Goal: Task Accomplishment & Management: Manage account settings

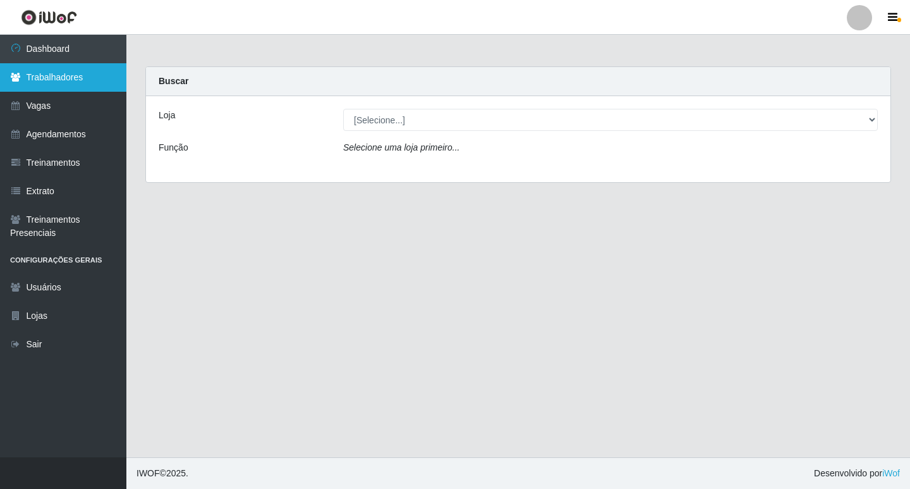
click at [86, 75] on link "Trabalhadores" at bounding box center [63, 77] width 126 height 28
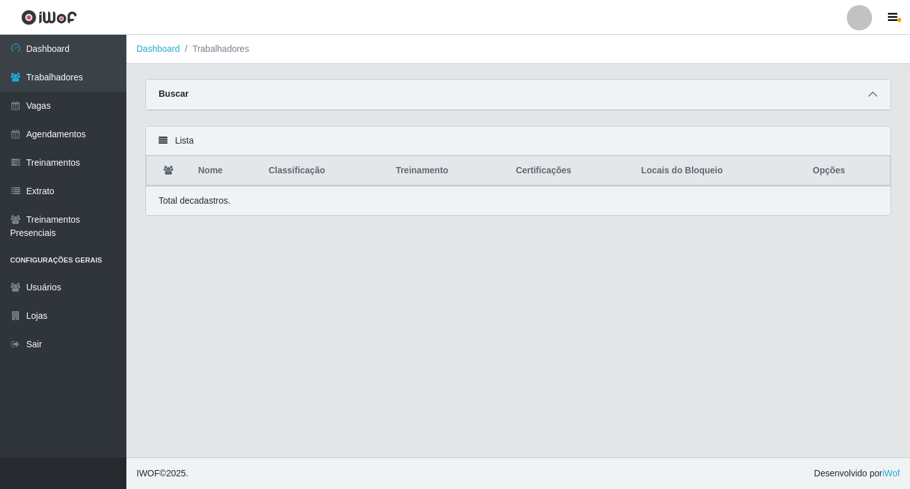
click at [874, 94] on icon at bounding box center [873, 94] width 9 height 9
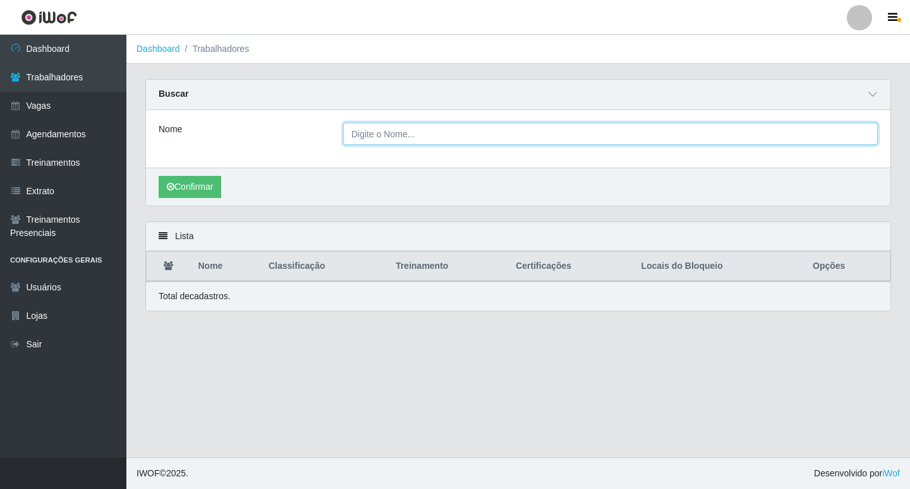
click at [427, 133] on input "Nome" at bounding box center [610, 134] width 535 height 22
type input "JOSE LUCAS AMAR"
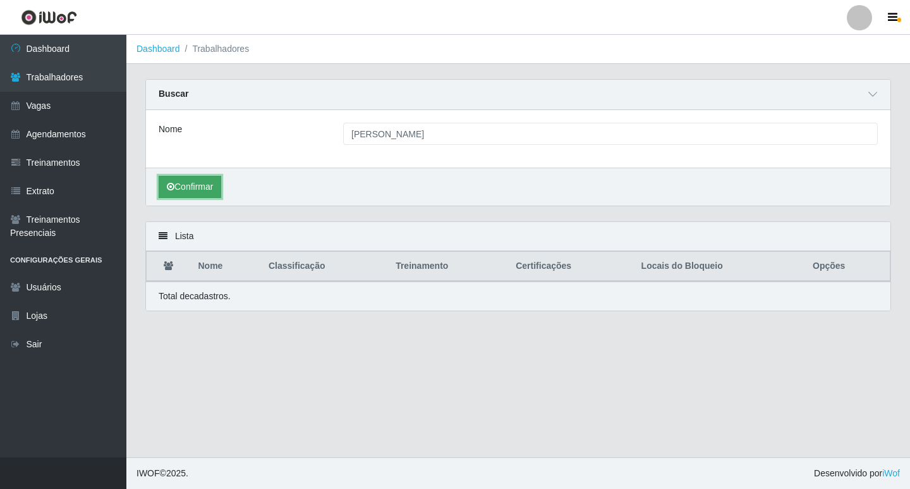
click at [193, 185] on button "Confirmar" at bounding box center [190, 187] width 63 height 22
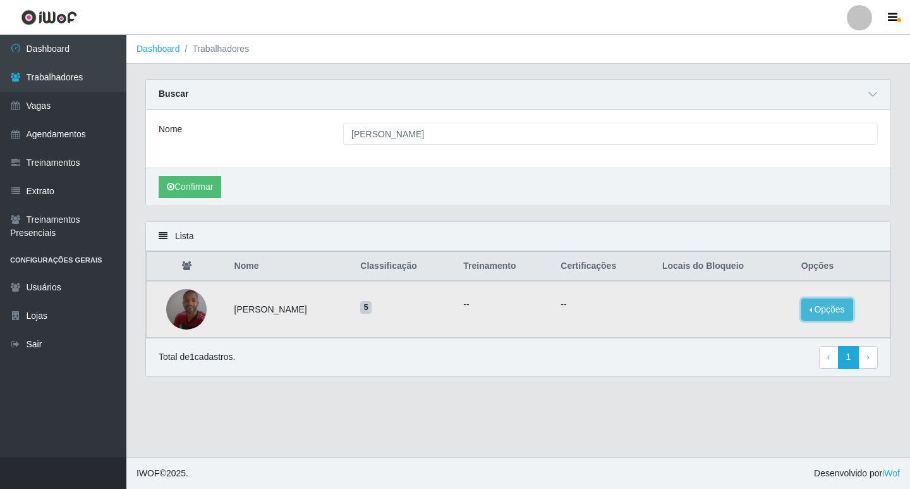
click at [826, 305] on button "Opções" at bounding box center [828, 309] width 52 height 22
click at [746, 294] on button "Bloquear - Empresa" at bounding box center [749, 295] width 102 height 27
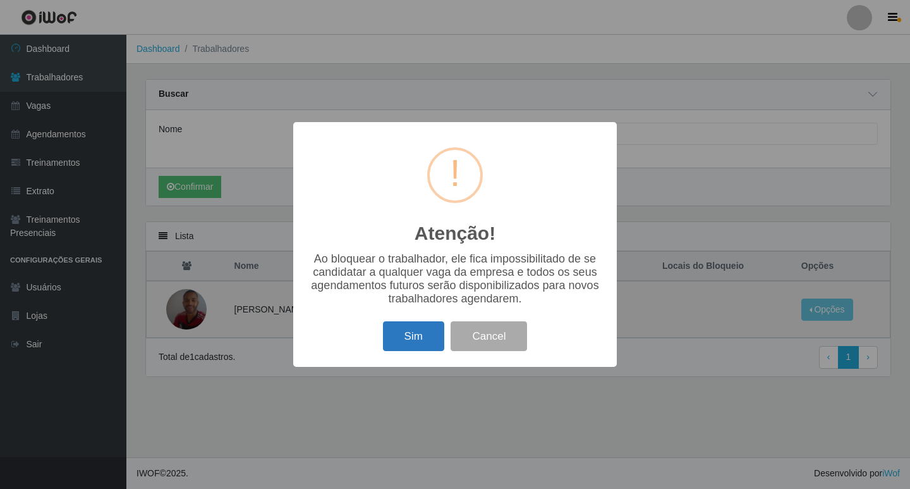
click at [424, 340] on button "Sim" at bounding box center [413, 336] width 61 height 30
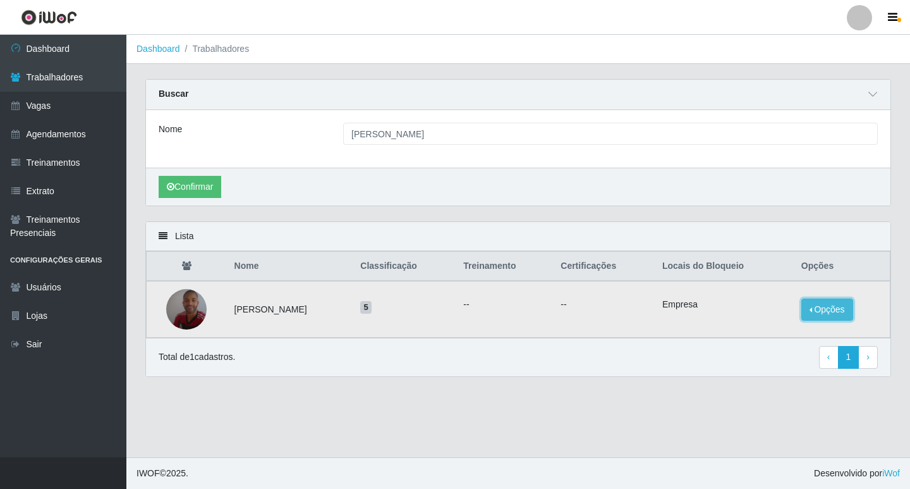
click at [822, 312] on button "Opções" at bounding box center [828, 309] width 52 height 22
click at [822, 311] on button "Opções" at bounding box center [828, 309] width 52 height 22
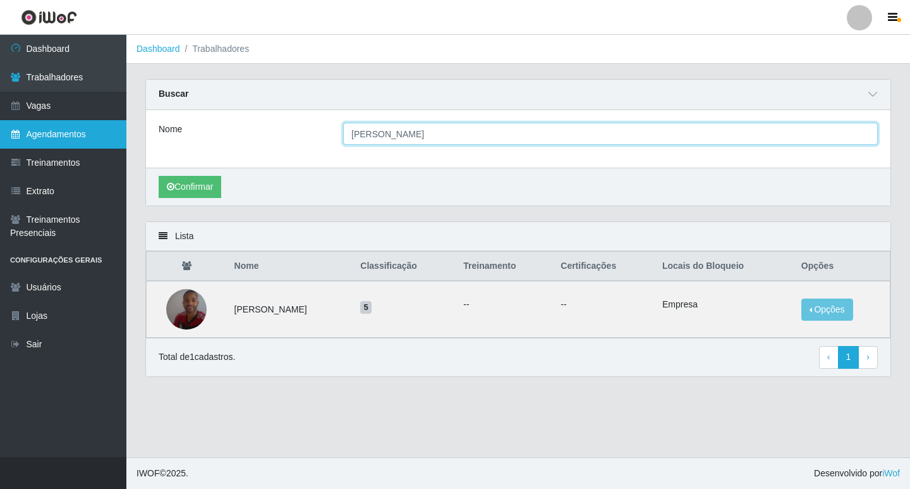
drag, startPoint x: 441, startPoint y: 129, endPoint x: 0, endPoint y: 135, distance: 441.3
click at [109, 135] on div "Dashboard Trabalhadores Vagas Agendamentos Treinamentos Extrato Treinamentos Pr…" at bounding box center [455, 246] width 910 height 422
